Goal: Information Seeking & Learning: Understand process/instructions

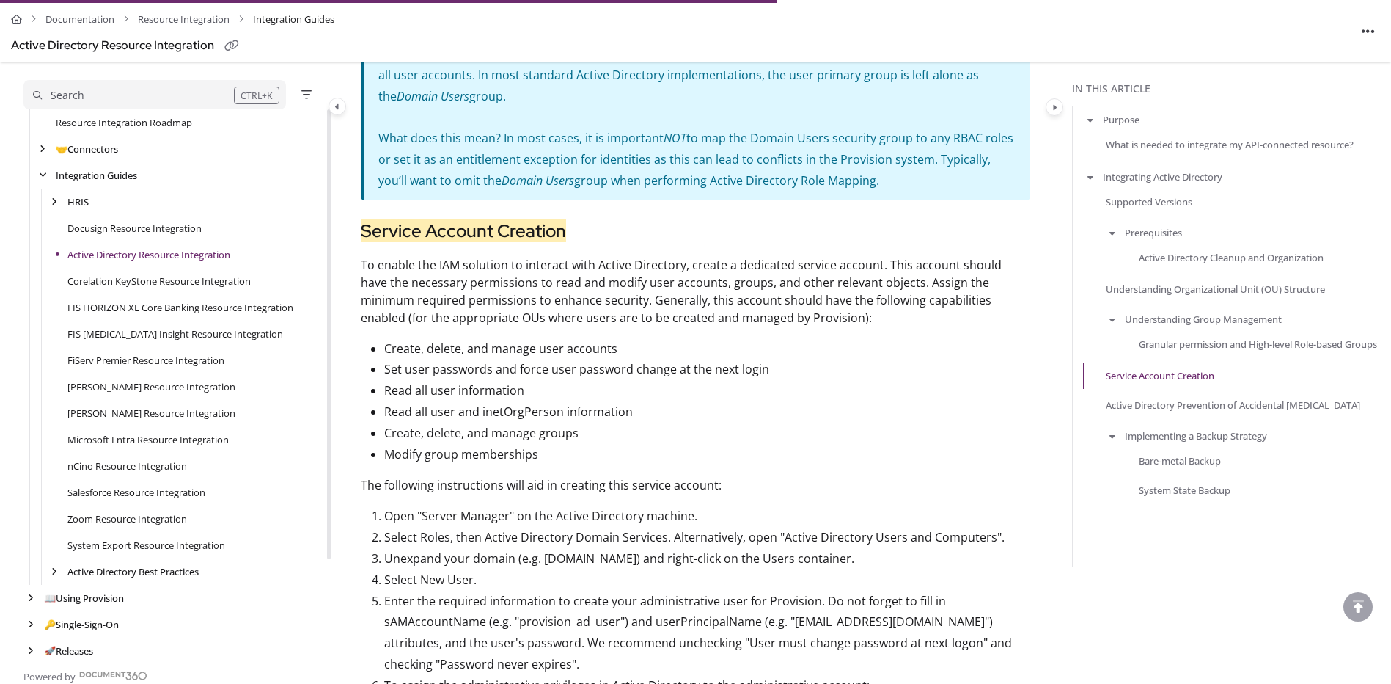
scroll to position [2087, 0]
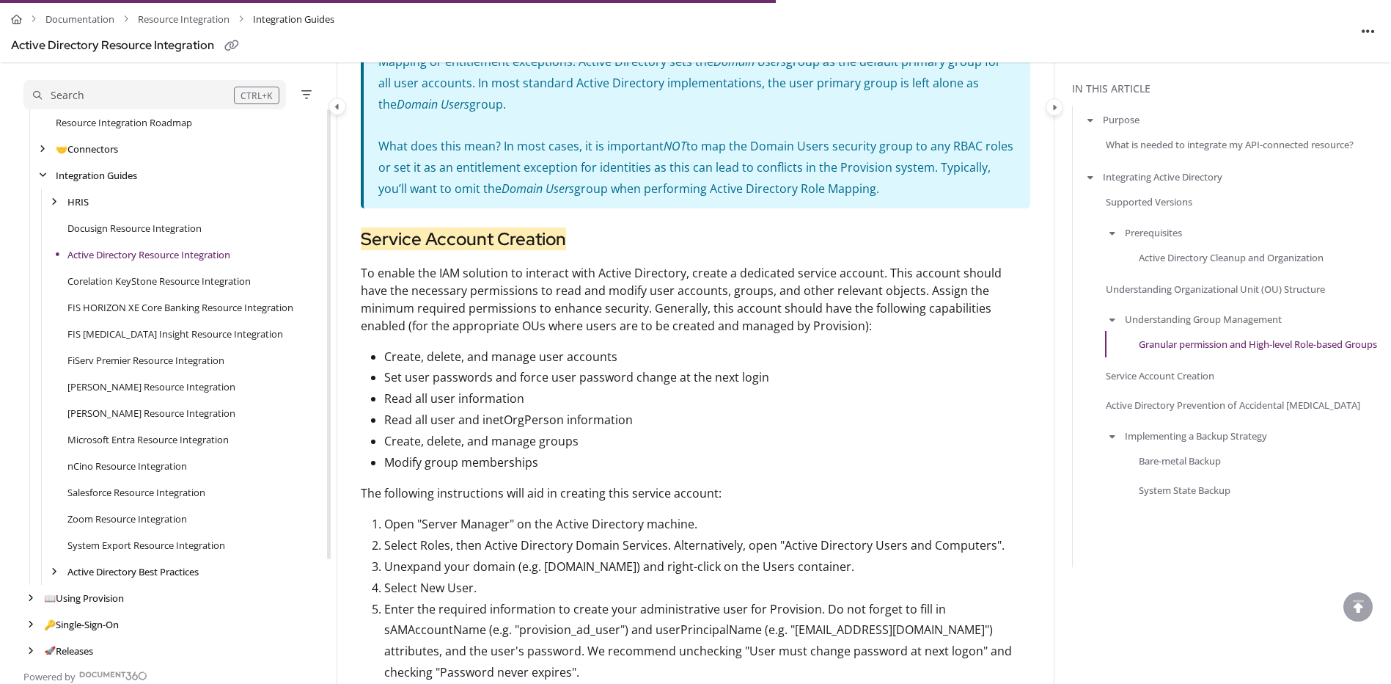
click at [1113, 626] on aside "In this article Purpose What is needed to integrate my API-connected resource? …" at bounding box center [1223, 101] width 337 height 4212
click at [414, 264] on p "To enable the IAM solution to interact with Active Directory, create a dedicate…" at bounding box center [696, 299] width 670 height 70
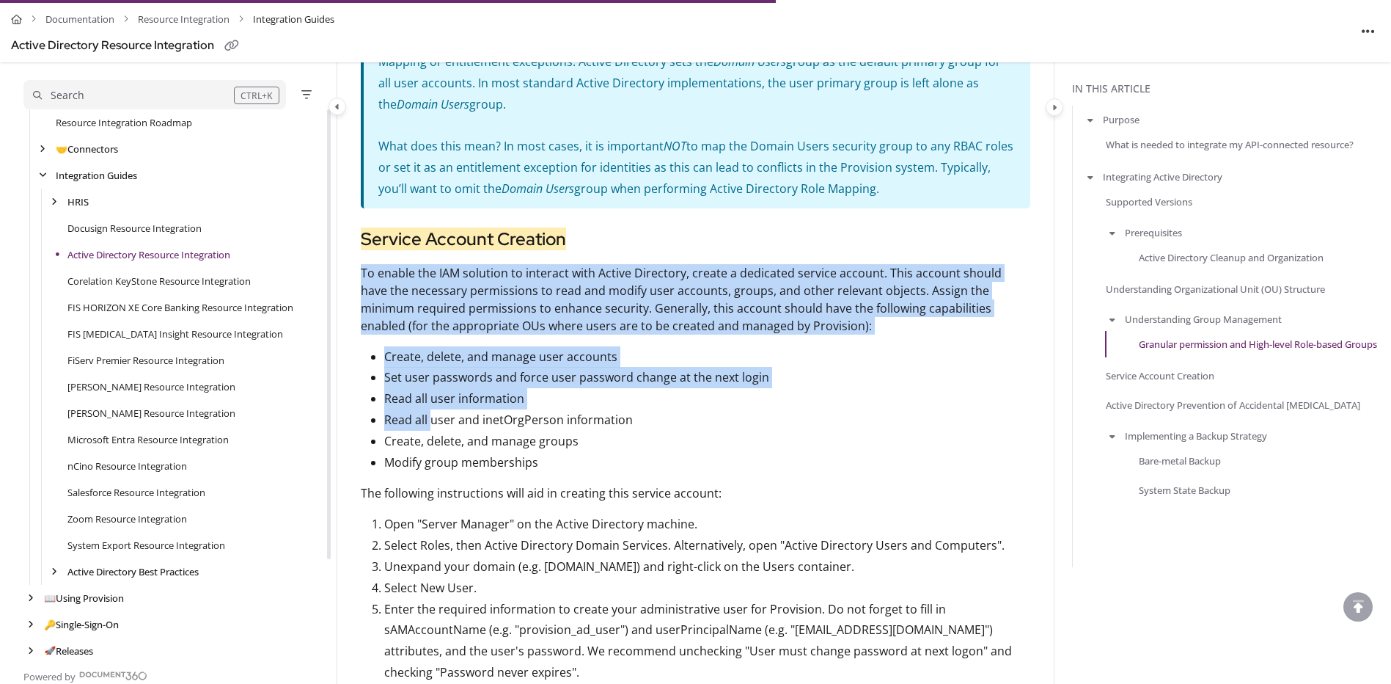
drag, startPoint x: 362, startPoint y: 249, endPoint x: 430, endPoint y: 400, distance: 166.2
click at [430, 400] on div "Documentation Resource Integration Integration Guides Active Directory Resource…" at bounding box center [695, 101] width 717 height 4212
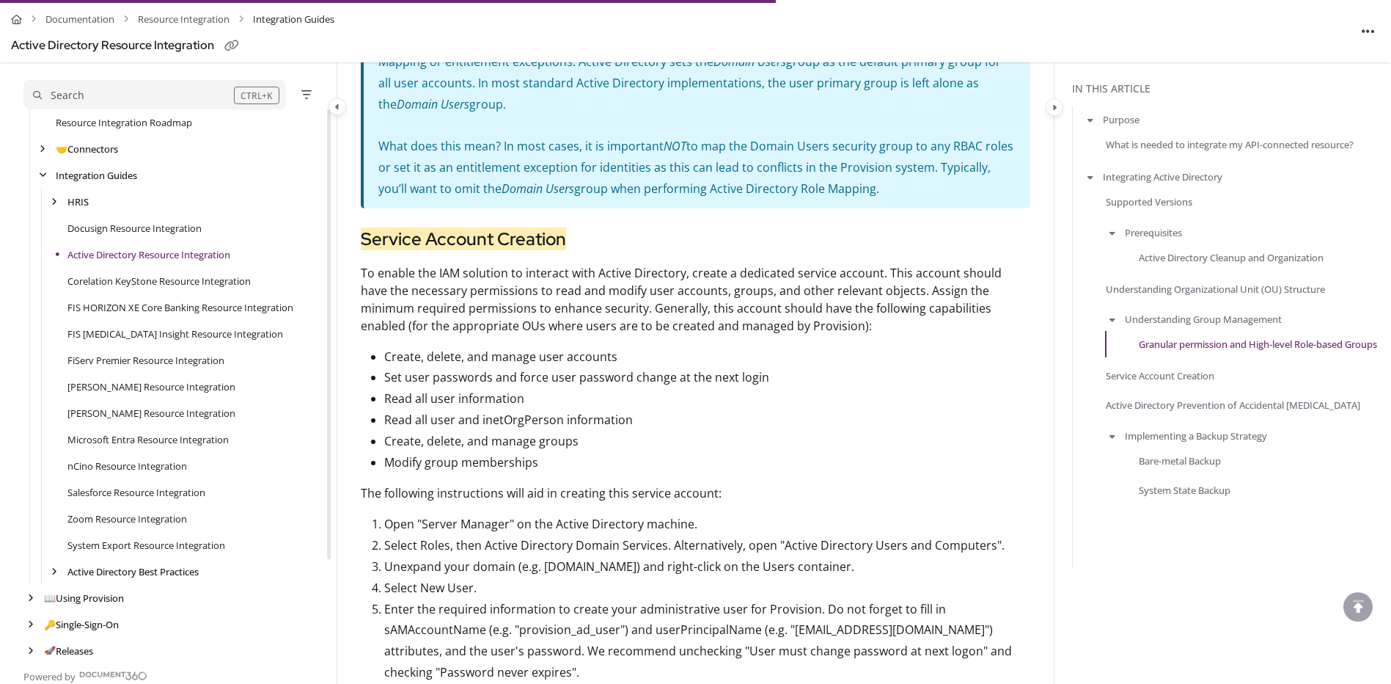
click at [764, 452] on p "Modify group memberships" at bounding box center [707, 462] width 646 height 21
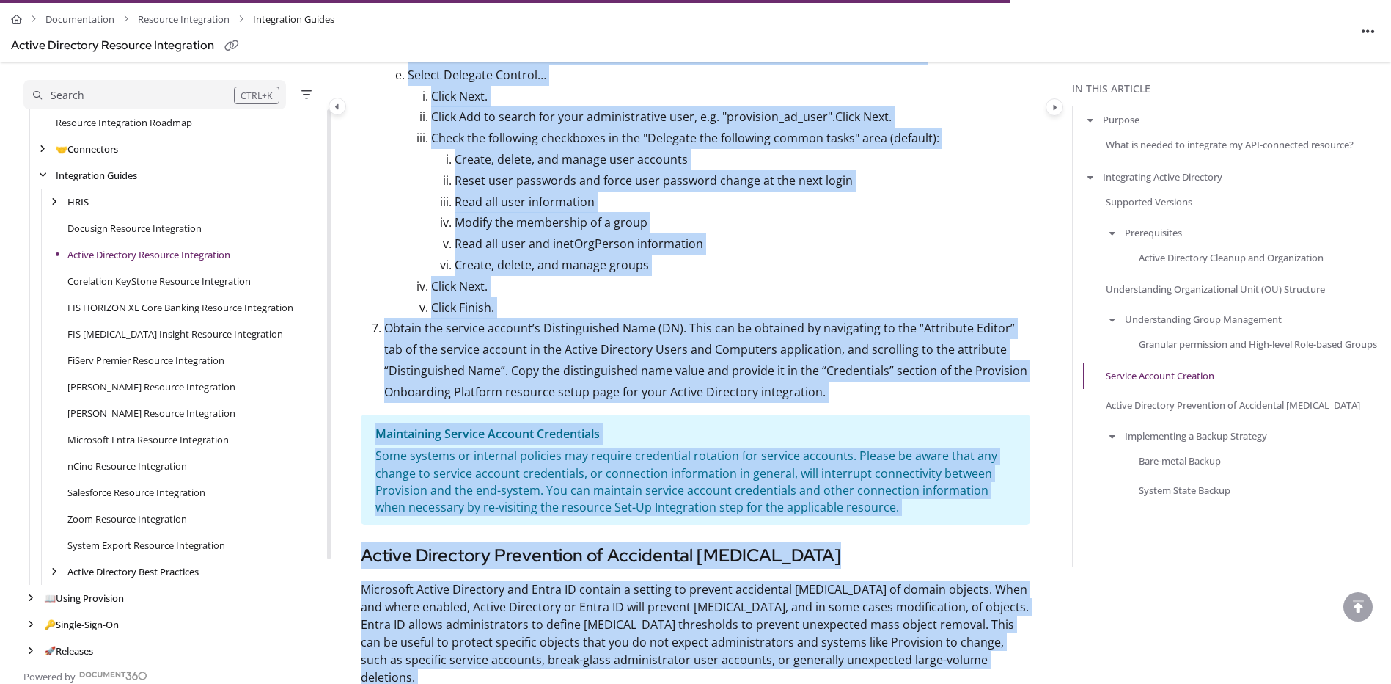
scroll to position [2833, 0]
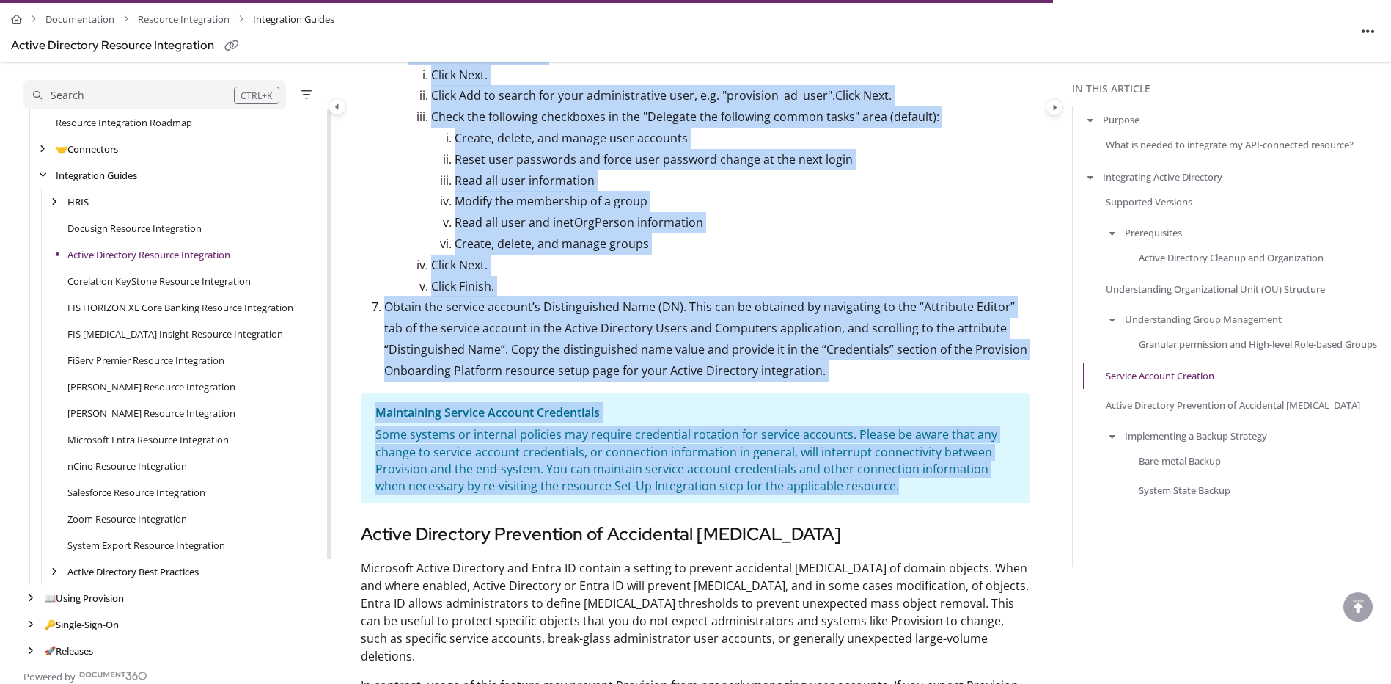
drag, startPoint x: 361, startPoint y: 245, endPoint x: 890, endPoint y: 477, distance: 577.7
copy article "To enable the IAM solution to interact with Active Directory, create a dedicate…"
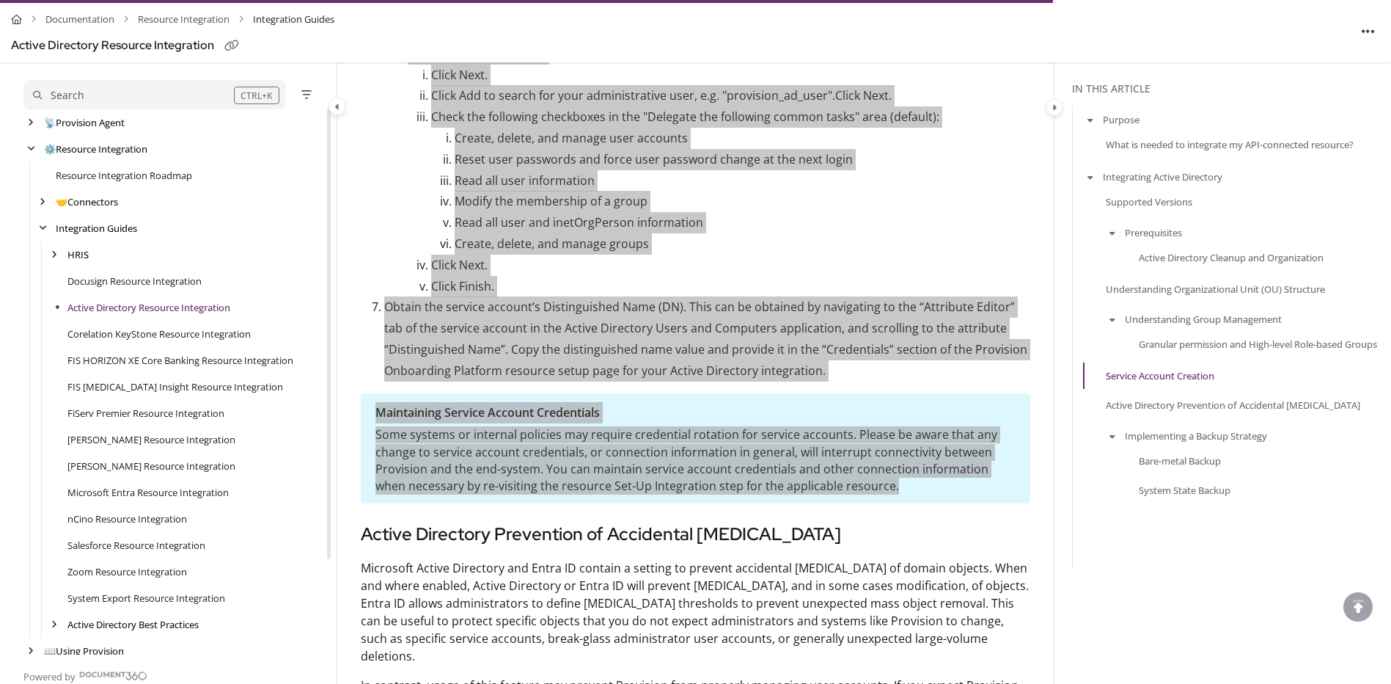
scroll to position [32, 0]
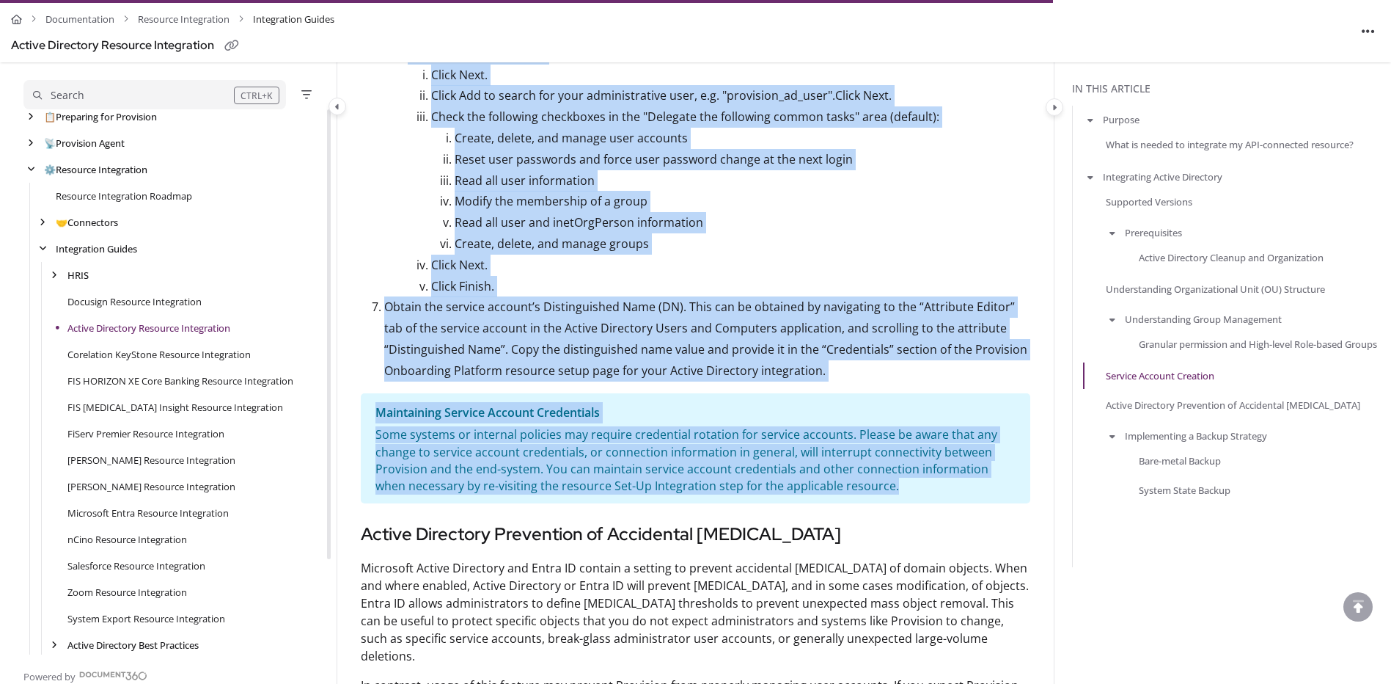
click at [375, 162] on ol "Open "Server Manager" on the Active Directory machine. Select Roles, then Activ…" at bounding box center [696, 74] width 670 height 612
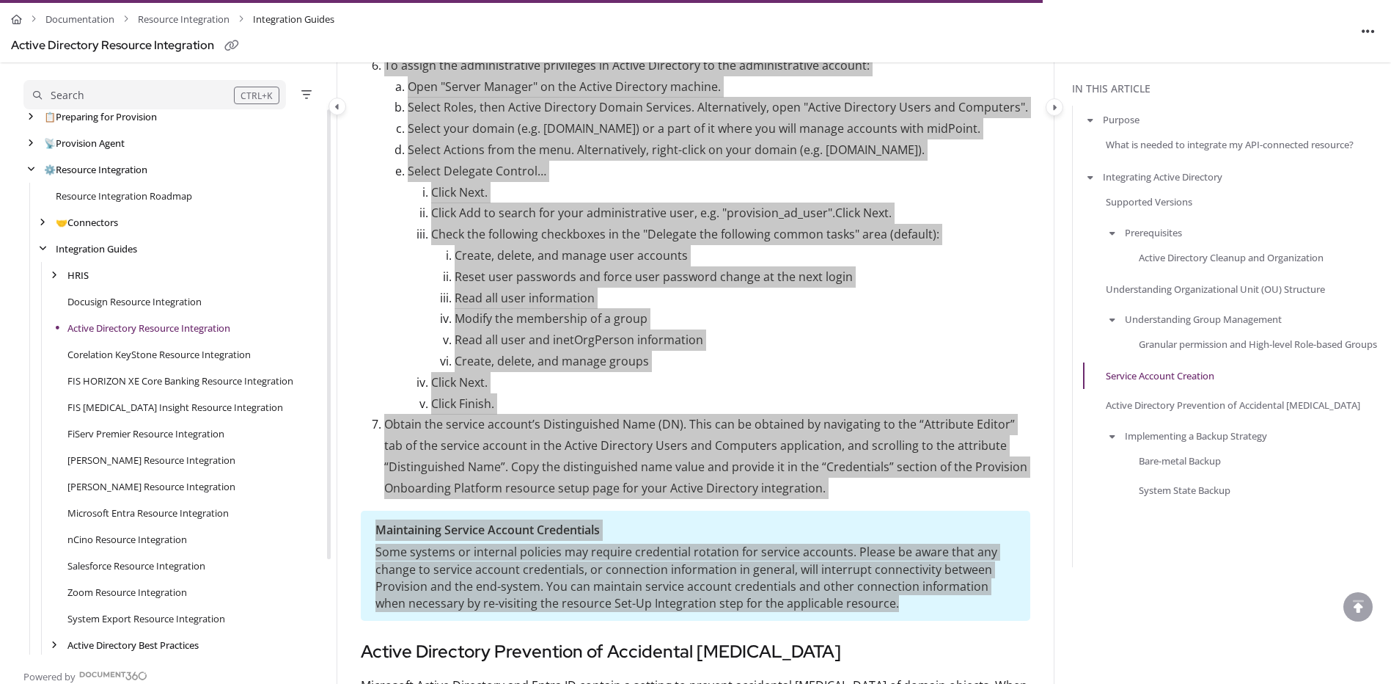
scroll to position [2833, 0]
